Goal: Information Seeking & Learning: Check status

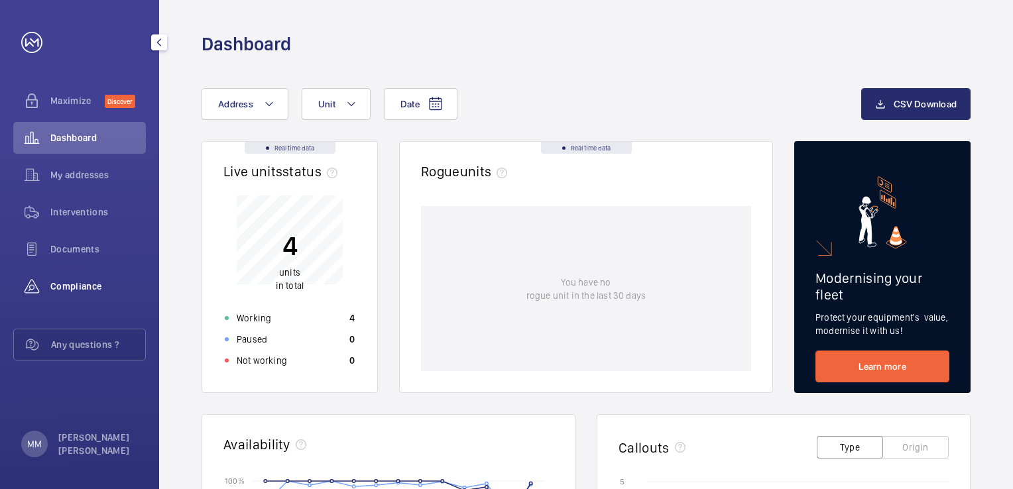
click at [71, 286] on span "Compliance" at bounding box center [97, 286] width 95 height 13
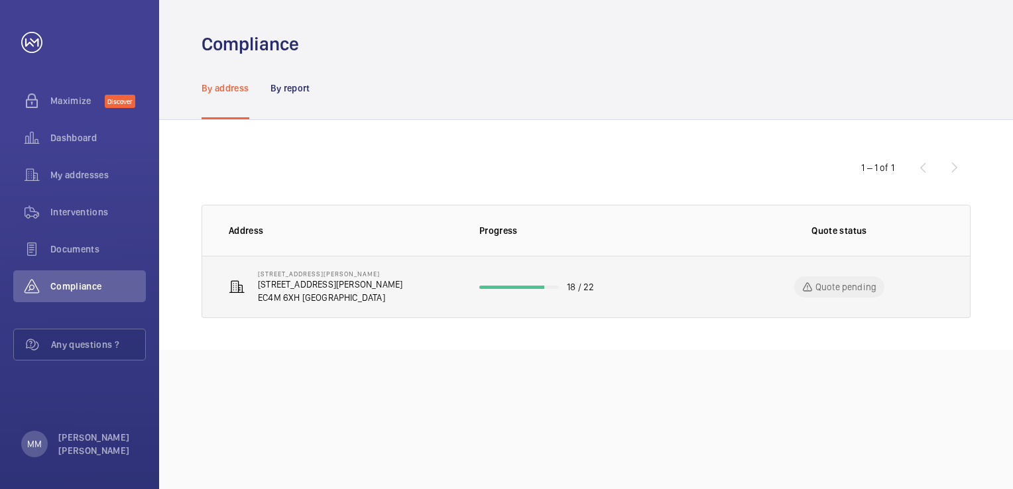
click at [297, 283] on p "[STREET_ADDRESS][PERSON_NAME]" at bounding box center [330, 284] width 145 height 13
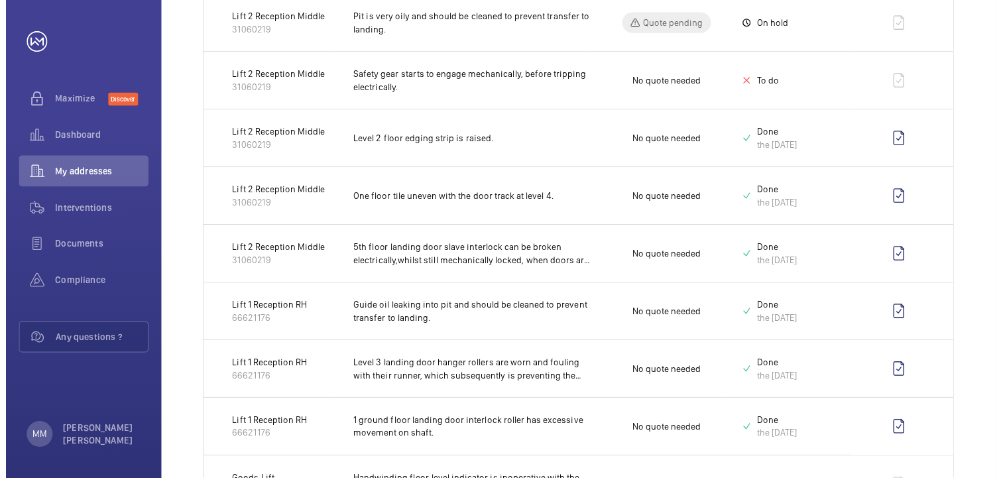
scroll to position [919, 0]
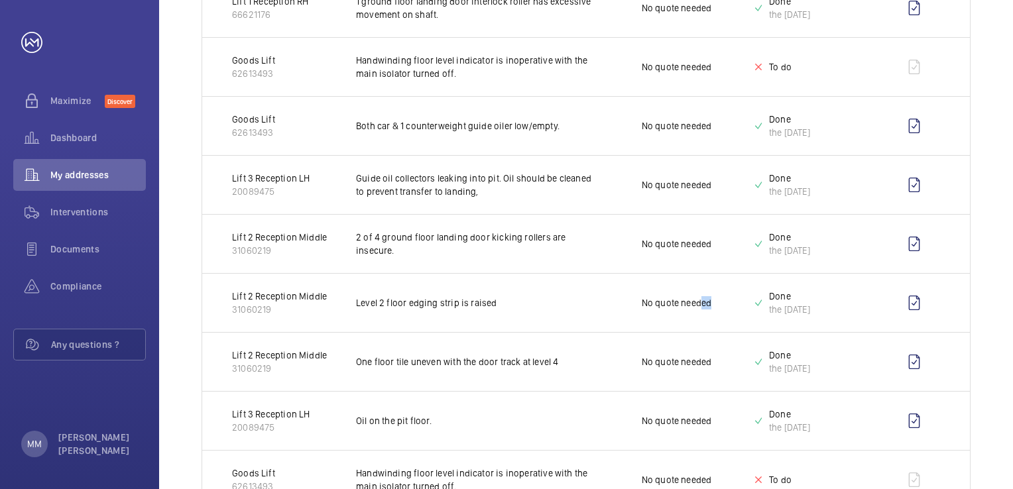
click at [702, 292] on td "No quote needed" at bounding box center [666, 302] width 132 height 59
drag, startPoint x: 702, startPoint y: 292, endPoint x: 716, endPoint y: 281, distance: 17.5
click at [718, 282] on td "No quote needed" at bounding box center [666, 302] width 132 height 59
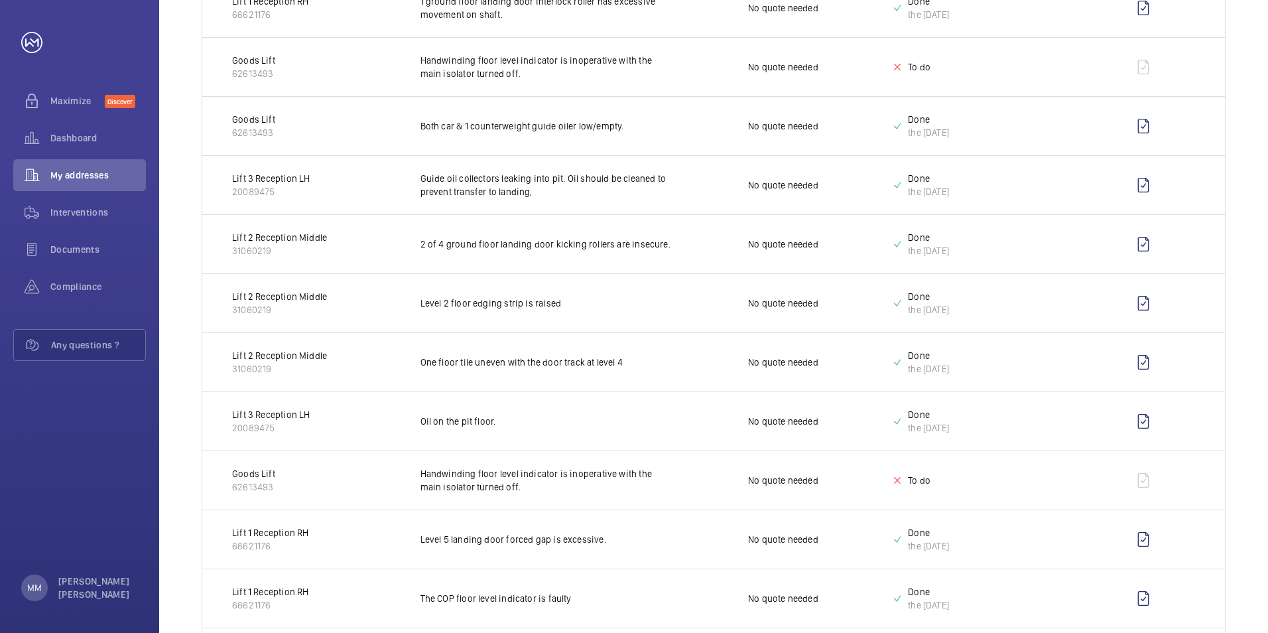
scroll to position [1005, 0]
